Goal: Transaction & Acquisition: Obtain resource

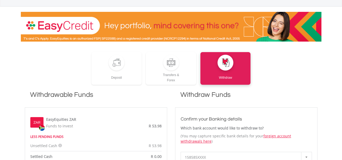
scroll to position [66, 0]
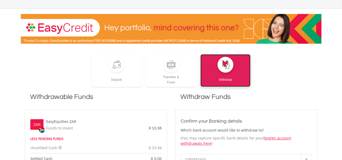
click at [227, 65] on div at bounding box center [225, 65] width 8 height 8
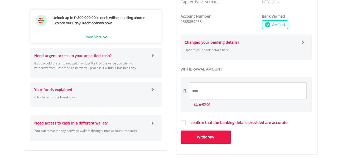
scroll to position [281, 0]
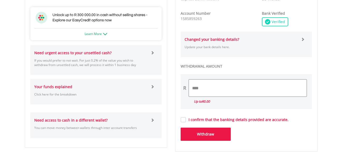
click at [203, 89] on input "****" at bounding box center [248, 88] width 118 height 17
type input "*"
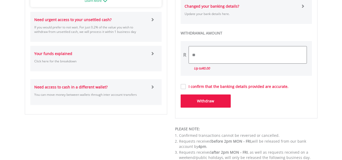
scroll to position [321, 0]
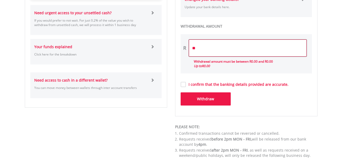
click at [198, 49] on input "**" at bounding box center [248, 48] width 118 height 17
click at [210, 97] on button "Withdraw" at bounding box center [206, 99] width 50 height 13
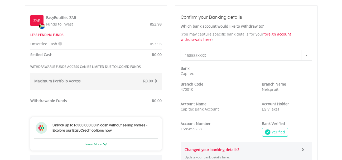
scroll to position [172, 0]
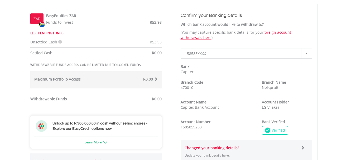
click at [159, 53] on span "R0.00" at bounding box center [157, 52] width 10 height 5
click at [155, 79] on span at bounding box center [156, 79] width 4 height 4
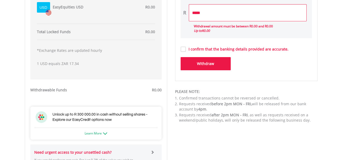
scroll to position [386, 0]
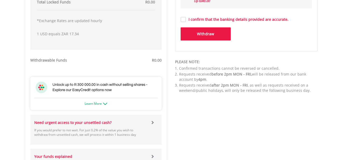
click at [157, 61] on span "R0.00" at bounding box center [157, 60] width 10 height 5
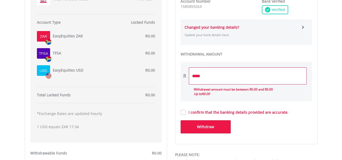
scroll to position [282, 0]
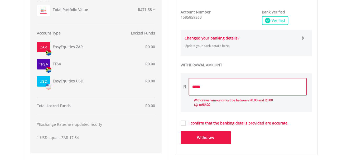
click at [217, 91] on input "*****" at bounding box center [248, 86] width 118 height 17
type input "*"
click at [325, 109] on div "﻿ Deposit Transfers & Forex Withdraw Withdrawable Funds ZAR EasyEquities ZAR Fu…" at bounding box center [171, 77] width 309 height 489
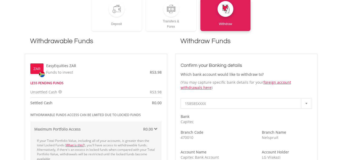
scroll to position [132, 0]
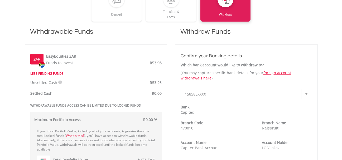
click at [60, 83] on icon at bounding box center [60, 83] width 4 height 4
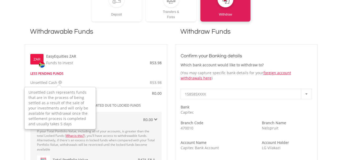
click at [60, 83] on icon at bounding box center [60, 83] width 4 height 4
click at [58, 83] on icon at bounding box center [60, 83] width 4 height 4
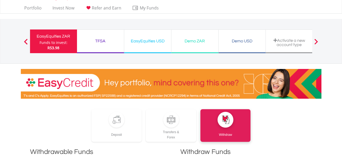
scroll to position [0, 0]
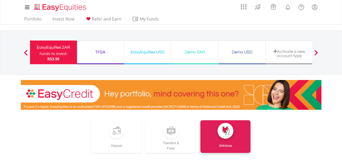
click at [333, 42] on nav "EasyEquities ZAR Funds to invest: R53.98 TFSA Funds to invest: R53.98 EasyEquit…" at bounding box center [171, 52] width 342 height 45
